Goal: Task Accomplishment & Management: Use online tool/utility

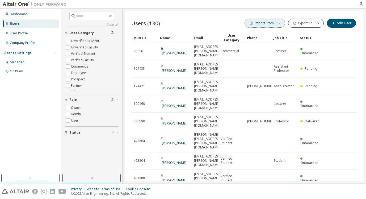
click at [271, 23] on button "Import From CSV" at bounding box center [264, 23] width 40 height 9
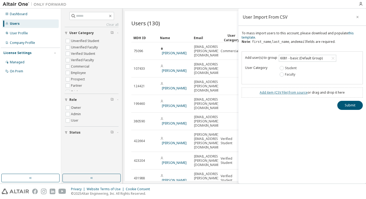
click at [284, 92] on link "Add item ( CSV File ) from source" at bounding box center [283, 92] width 48 height 5
click at [326, 145] on div "User Import From CSV To mass import users to this account, please download and …" at bounding box center [301, 95] width 127 height 175
